Goal: Transaction & Acquisition: Purchase product/service

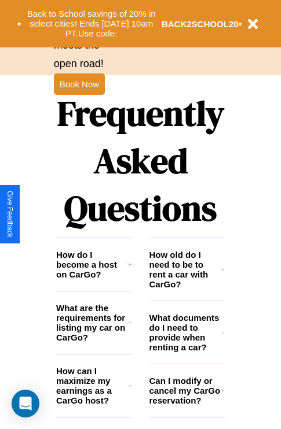
scroll to position [1401, 0]
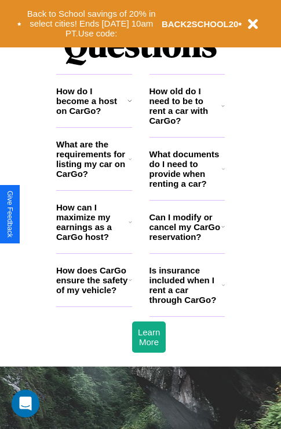
click at [130, 227] on icon at bounding box center [129, 221] width 3 height 9
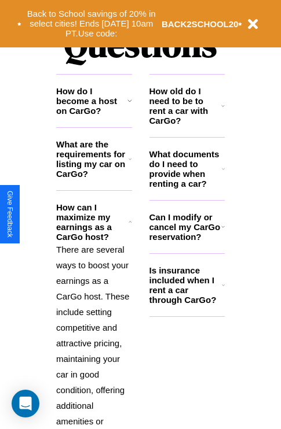
click at [223, 110] on icon at bounding box center [222, 105] width 3 height 9
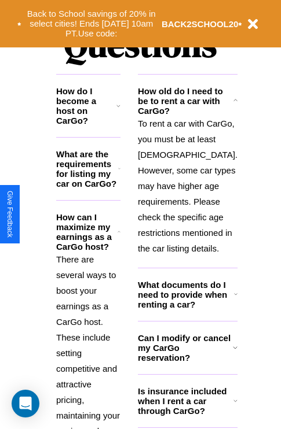
click at [233, 105] on icon at bounding box center [235, 100] width 4 height 9
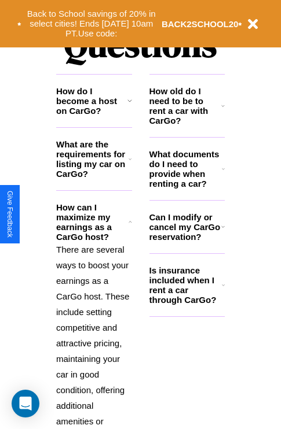
click at [186, 304] on h3 "Is insurance included when I rent a car through CarGo?" at bounding box center [185, 284] width 72 height 39
click at [186, 242] on h3 "Can I modify or cancel my CarGo reservation?" at bounding box center [185, 226] width 72 height 29
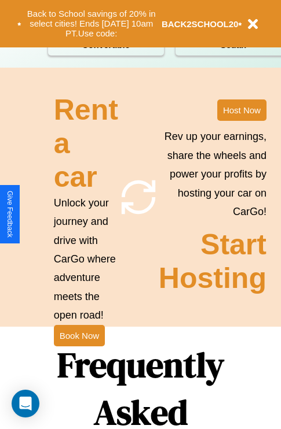
scroll to position [178, 0]
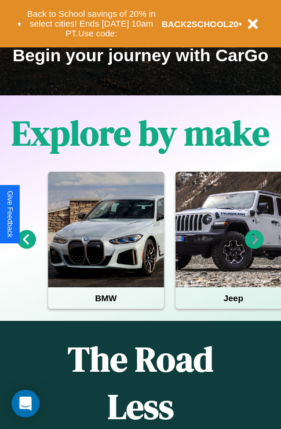
click at [254, 248] on icon at bounding box center [254, 239] width 19 height 19
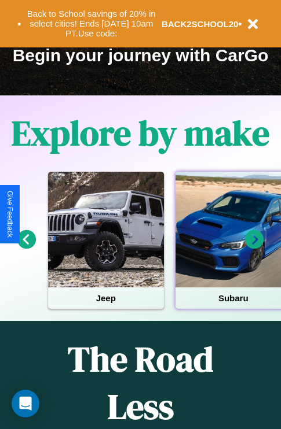
click at [232, 248] on div at bounding box center [233, 230] width 116 height 116
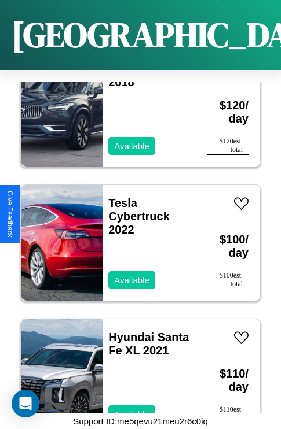
scroll to position [4649, 0]
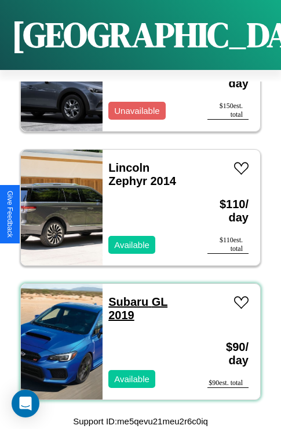
click at [124, 296] on link "Subaru GL 2019" at bounding box center [137, 309] width 59 height 26
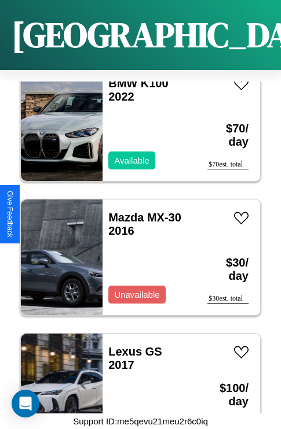
scroll to position [1519, 0]
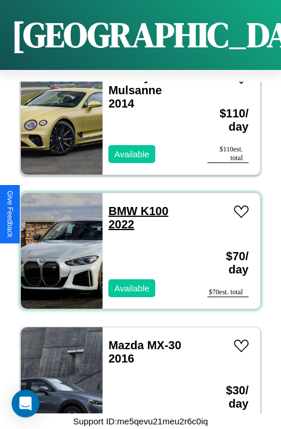
click at [119, 205] on link "BMW K100 2022" at bounding box center [138, 218] width 60 height 26
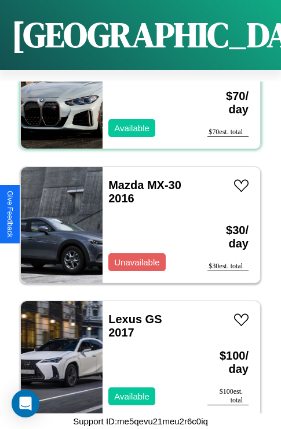
scroll to position [1788, 0]
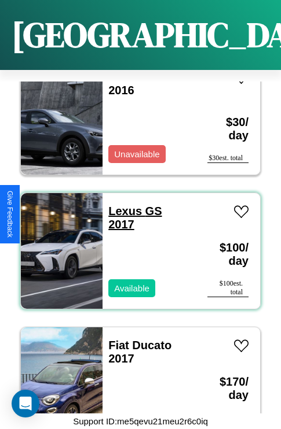
click at [121, 205] on link "Lexus GS 2017" at bounding box center [134, 218] width 53 height 26
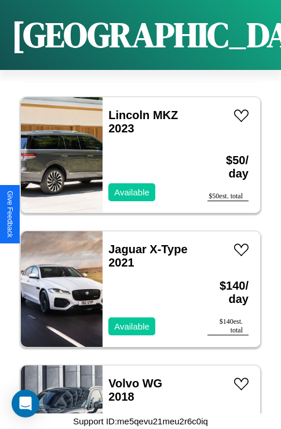
scroll to position [3935, 0]
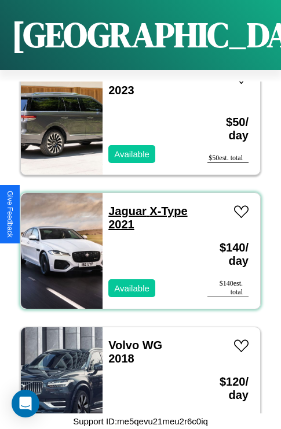
click at [124, 205] on link "Jaguar X-Type 2021" at bounding box center [147, 218] width 79 height 26
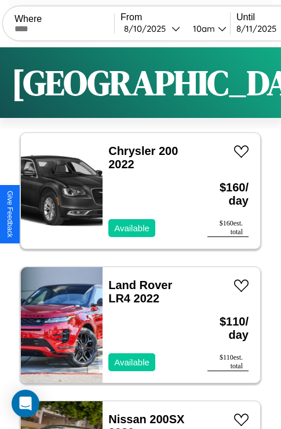
scroll to position [0, 0]
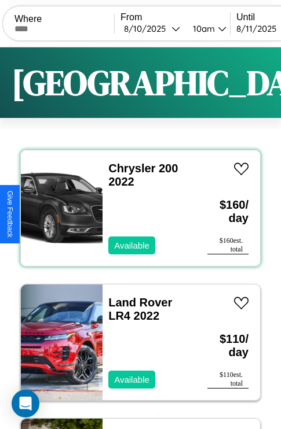
click at [136, 208] on div "Chrysler 200 2022 Available" at bounding box center [148, 208] width 93 height 116
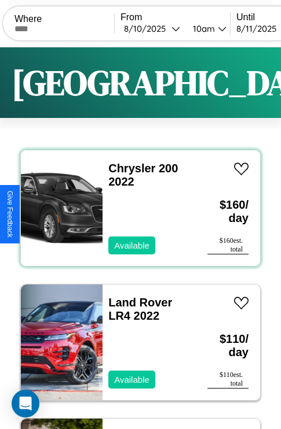
click at [136, 208] on div "Chrysler 200 2022 Available" at bounding box center [148, 208] width 93 height 116
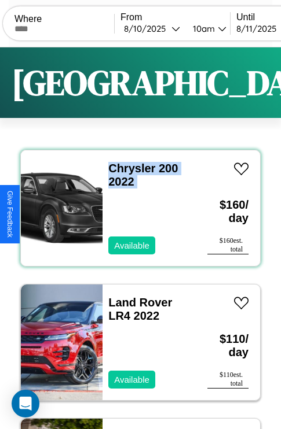
click at [136, 208] on div "Chrysler 200 2022 Available" at bounding box center [148, 208] width 93 height 116
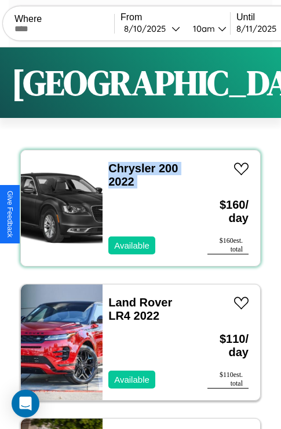
click at [136, 208] on div "Chrysler 200 2022 Available" at bounding box center [148, 208] width 93 height 116
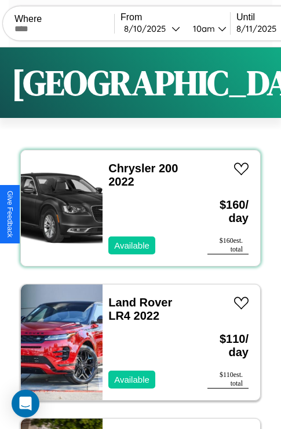
click at [136, 208] on div "Chrysler 200 2022 Available" at bounding box center [148, 208] width 93 height 116
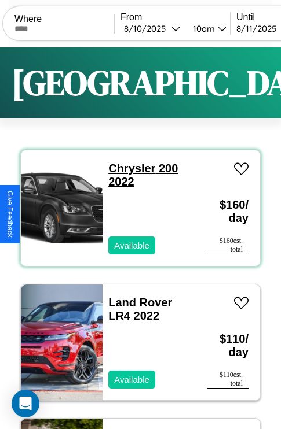
click at [128, 168] on link "Chrysler 200 2022" at bounding box center [142, 175] width 69 height 26
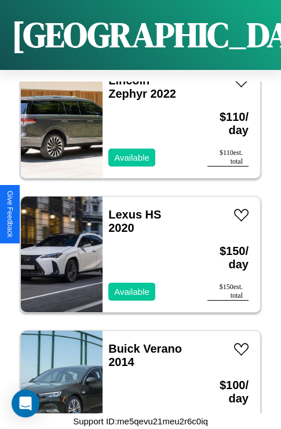
scroll to position [446, 0]
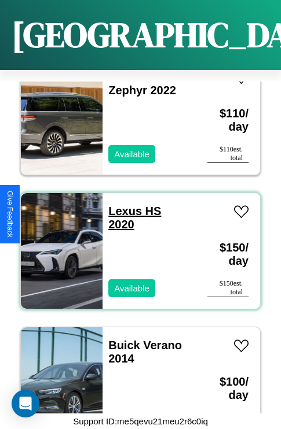
click at [121, 205] on link "Lexus HS 2020" at bounding box center [134, 218] width 53 height 26
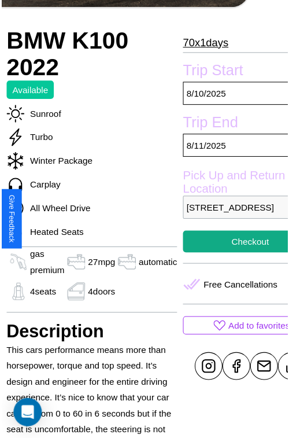
scroll to position [308, 62]
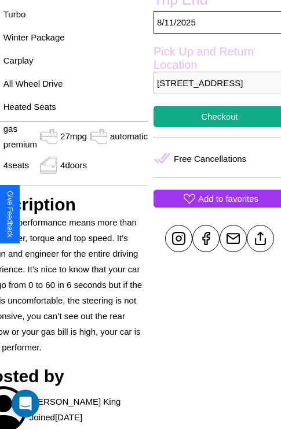
click at [214, 206] on p "Add to favorites" at bounding box center [228, 199] width 60 height 16
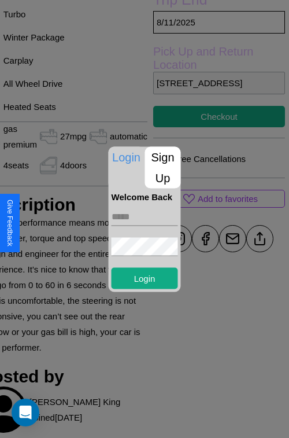
click at [145, 216] on input "text" at bounding box center [145, 216] width 67 height 19
type input "**********"
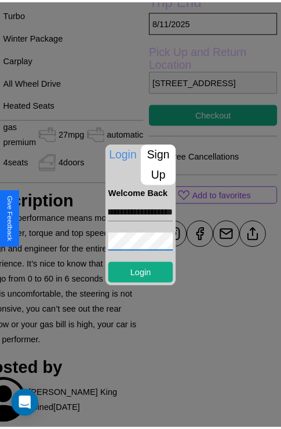
scroll to position [0, 0]
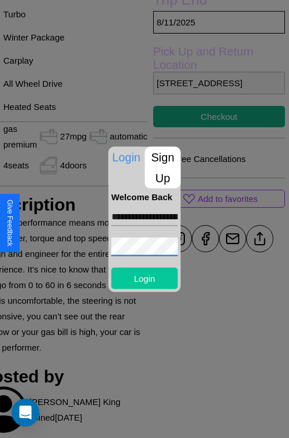
click at [145, 278] on button "Login" at bounding box center [145, 277] width 67 height 21
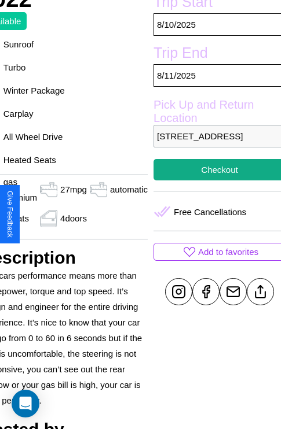
scroll to position [226, 62]
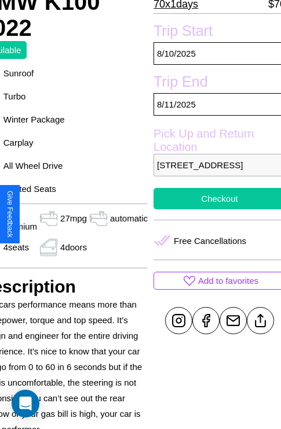
click at [214, 209] on button "Checkout" at bounding box center [219, 198] width 132 height 21
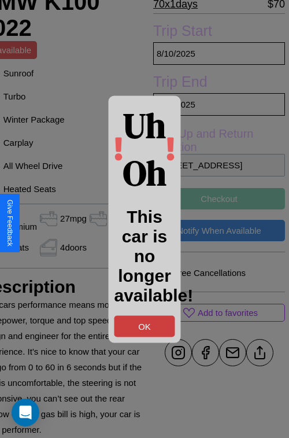
click at [145, 326] on button "OK" at bounding box center [145, 325] width 61 height 21
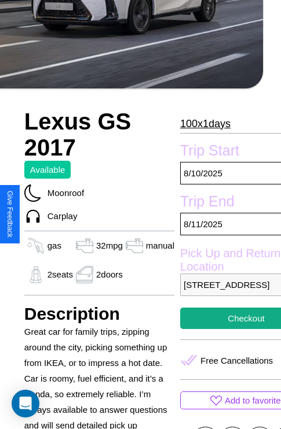
scroll to position [371, 39]
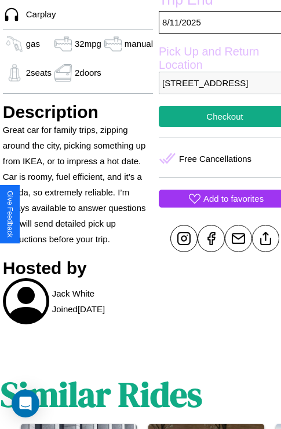
click at [215, 206] on p "Add to favorites" at bounding box center [233, 199] width 60 height 16
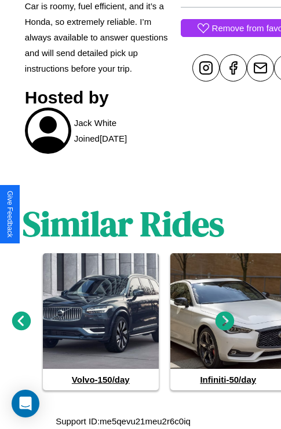
scroll to position [557, 17]
click at [224, 322] on icon at bounding box center [224, 321] width 19 height 19
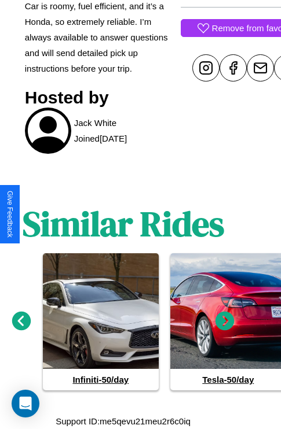
click at [21, 322] on icon at bounding box center [21, 321] width 19 height 19
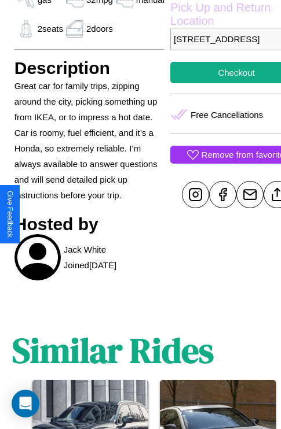
scroll to position [411, 28]
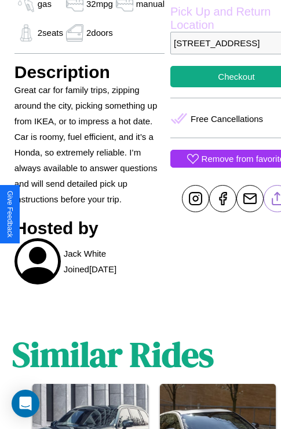
click at [277, 201] on line at bounding box center [277, 197] width 0 height 8
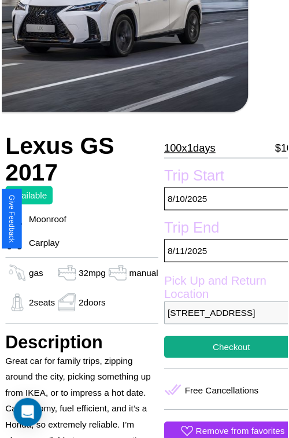
scroll to position [128, 39]
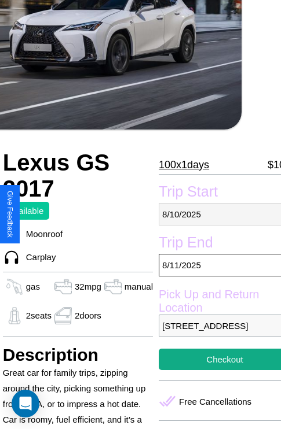
click at [215, 214] on p "8 / 10 / 2025" at bounding box center [224, 214] width 132 height 23
select select "*"
select select "****"
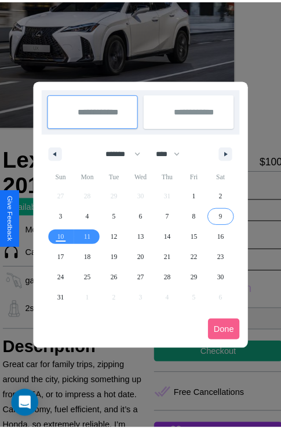
scroll to position [0, 39]
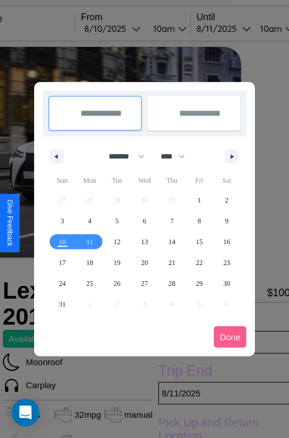
click at [128, 28] on div at bounding box center [144, 219] width 289 height 438
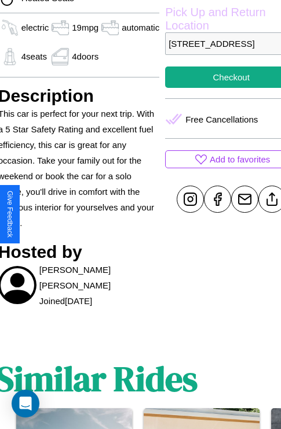
scroll to position [411, 44]
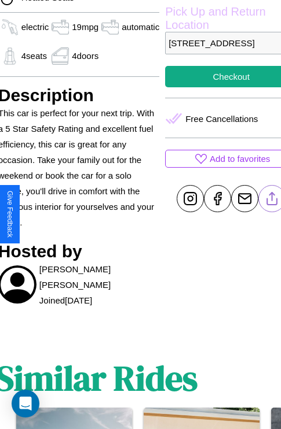
click at [272, 201] on line at bounding box center [272, 197] width 0 height 8
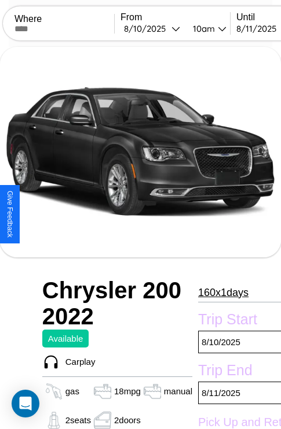
scroll to position [89, 0]
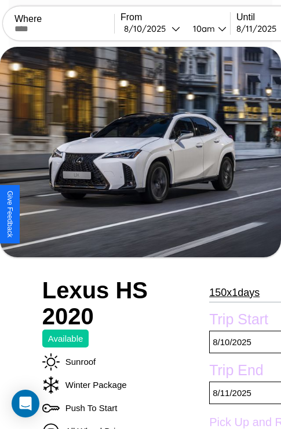
scroll to position [289, 56]
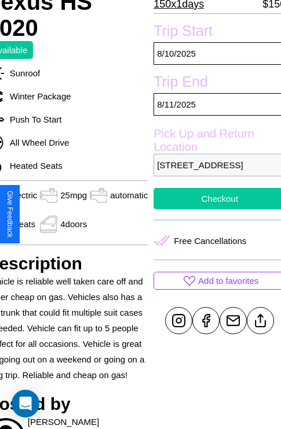
click at [214, 209] on button "Checkout" at bounding box center [219, 198] width 132 height 21
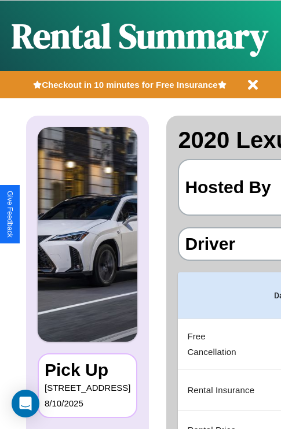
scroll to position [0, 219]
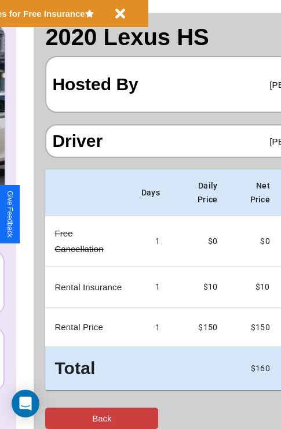
click at [56, 418] on button "Back" at bounding box center [101, 418] width 113 height 21
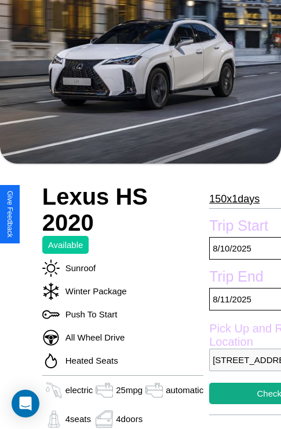
scroll to position [78, 0]
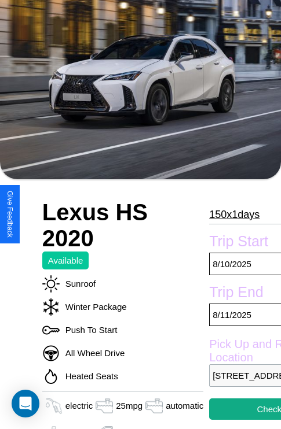
click at [233, 214] on p "150 x 1 days" at bounding box center [234, 214] width 50 height 19
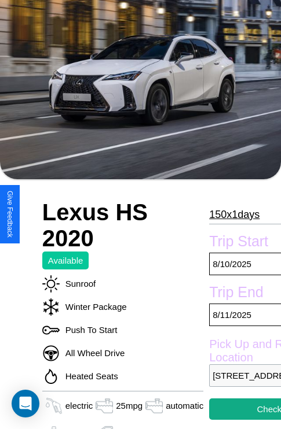
click at [233, 214] on p "150 x 1 days" at bounding box center [234, 214] width 50 height 19
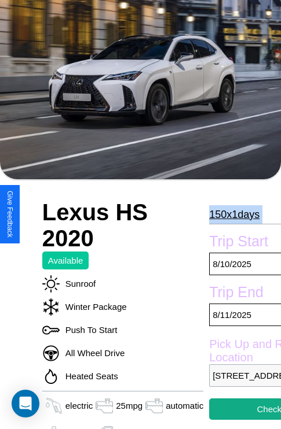
click at [233, 214] on p "150 x 1 days" at bounding box center [234, 214] width 50 height 19
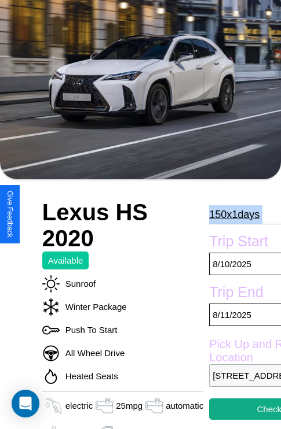
click at [233, 214] on p "150 x 1 days" at bounding box center [234, 214] width 50 height 19
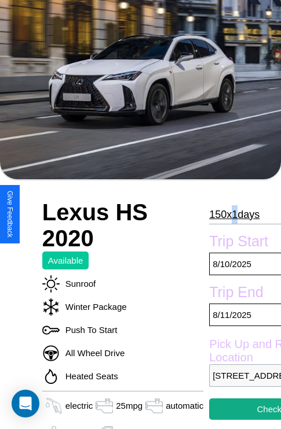
click at [233, 214] on p "150 x 1 days" at bounding box center [234, 214] width 50 height 19
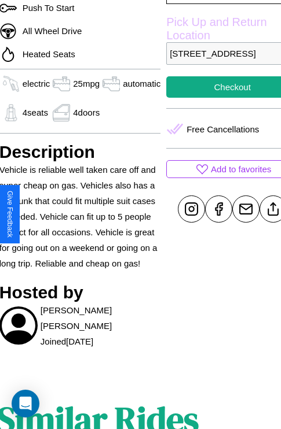
scroll to position [411, 44]
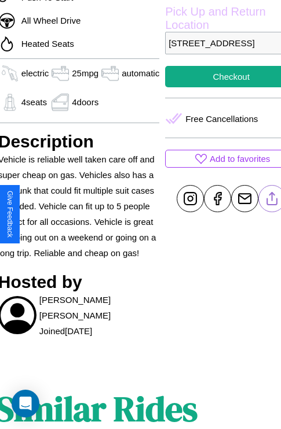
click at [272, 201] on line at bounding box center [272, 197] width 0 height 8
